Goal: Task Accomplishment & Management: Manage account settings

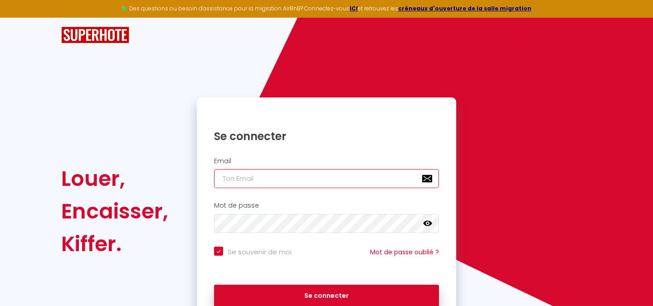
click at [278, 180] on input "email" at bounding box center [326, 178] width 225 height 19
click at [258, 183] on input "email" at bounding box center [326, 178] width 225 height 19
type input "[EMAIL_ADDRESS][DOMAIN_NAME]"
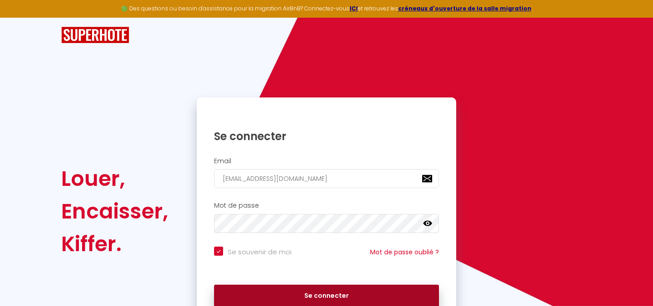
click at [283, 295] on button "Se connecter" at bounding box center [326, 296] width 225 height 23
checkbox input "true"
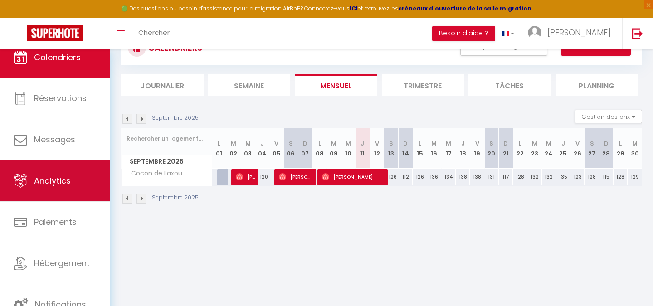
scroll to position [49, 0]
